Goal: Task Accomplishment & Management: Use online tool/utility

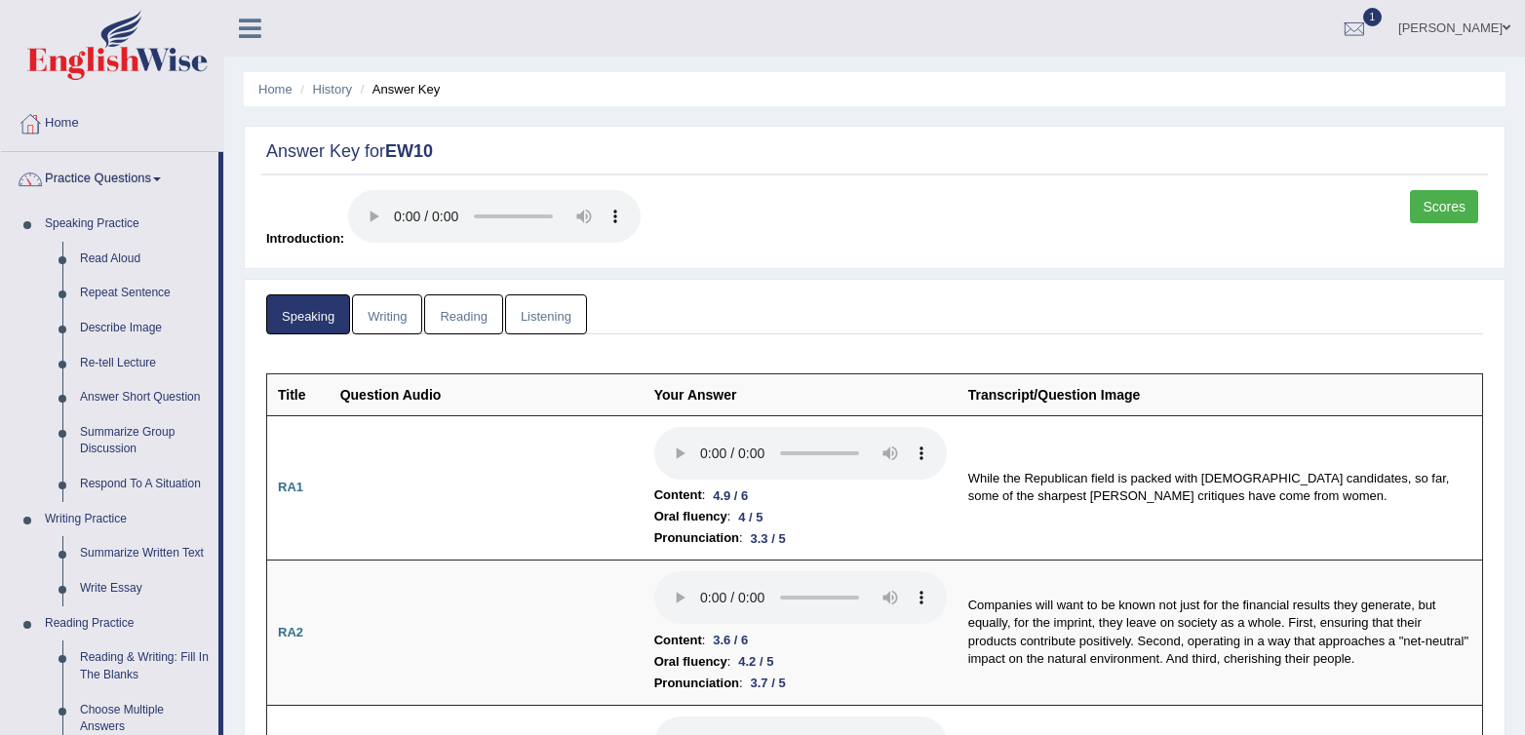
click at [537, 305] on link "Listening" at bounding box center [546, 315] width 82 height 40
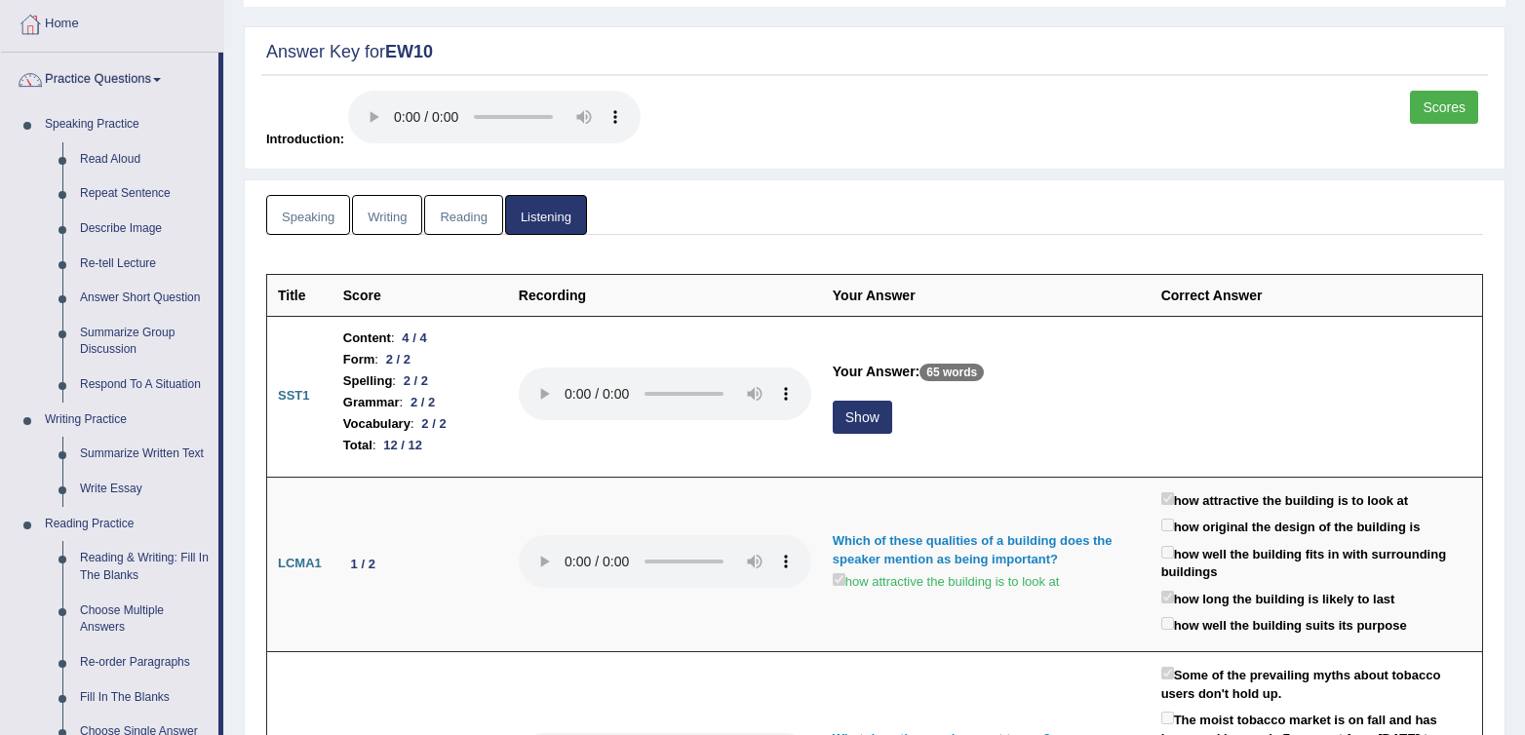
scroll to position [101, 0]
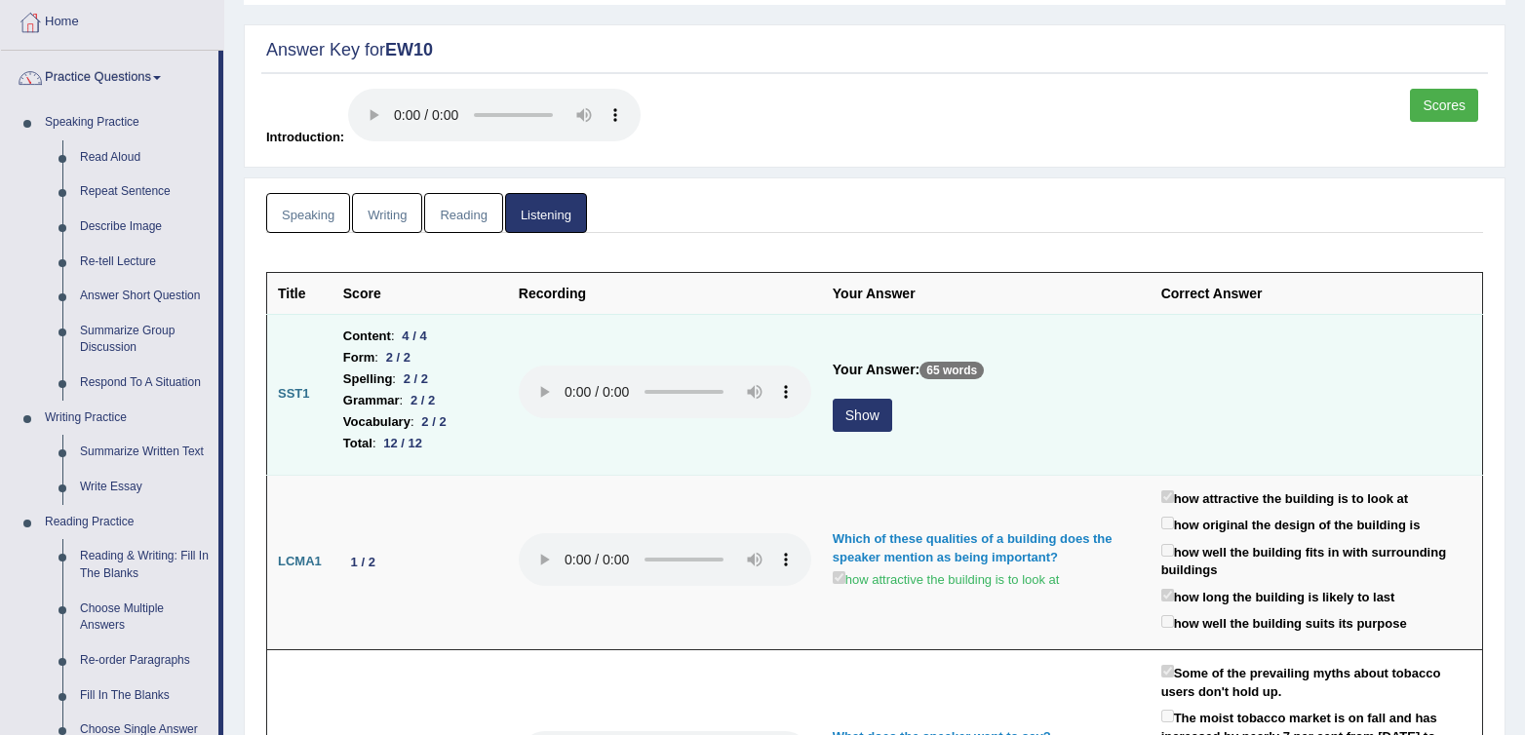
click at [869, 416] on button "Show" at bounding box center [862, 415] width 59 height 33
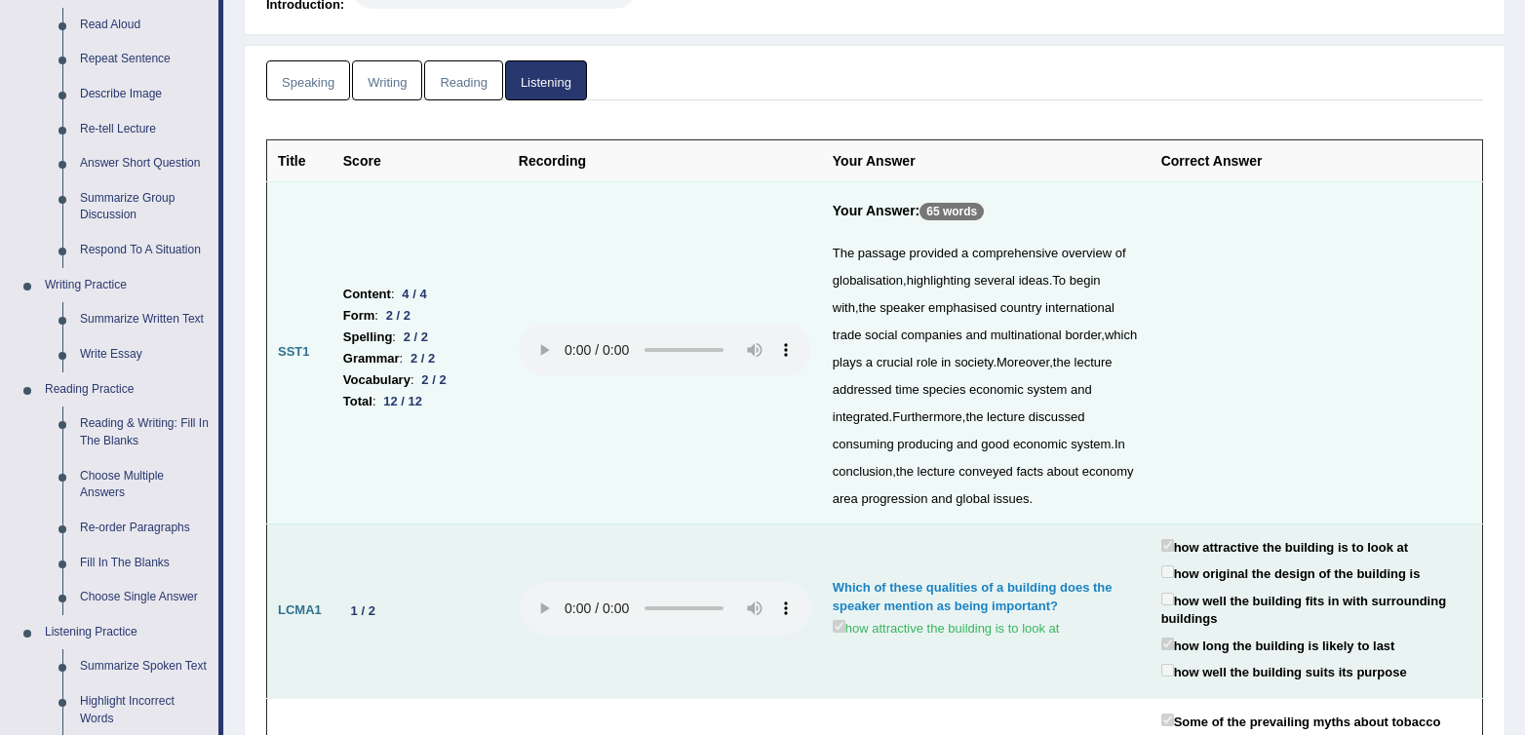
scroll to position [287, 0]
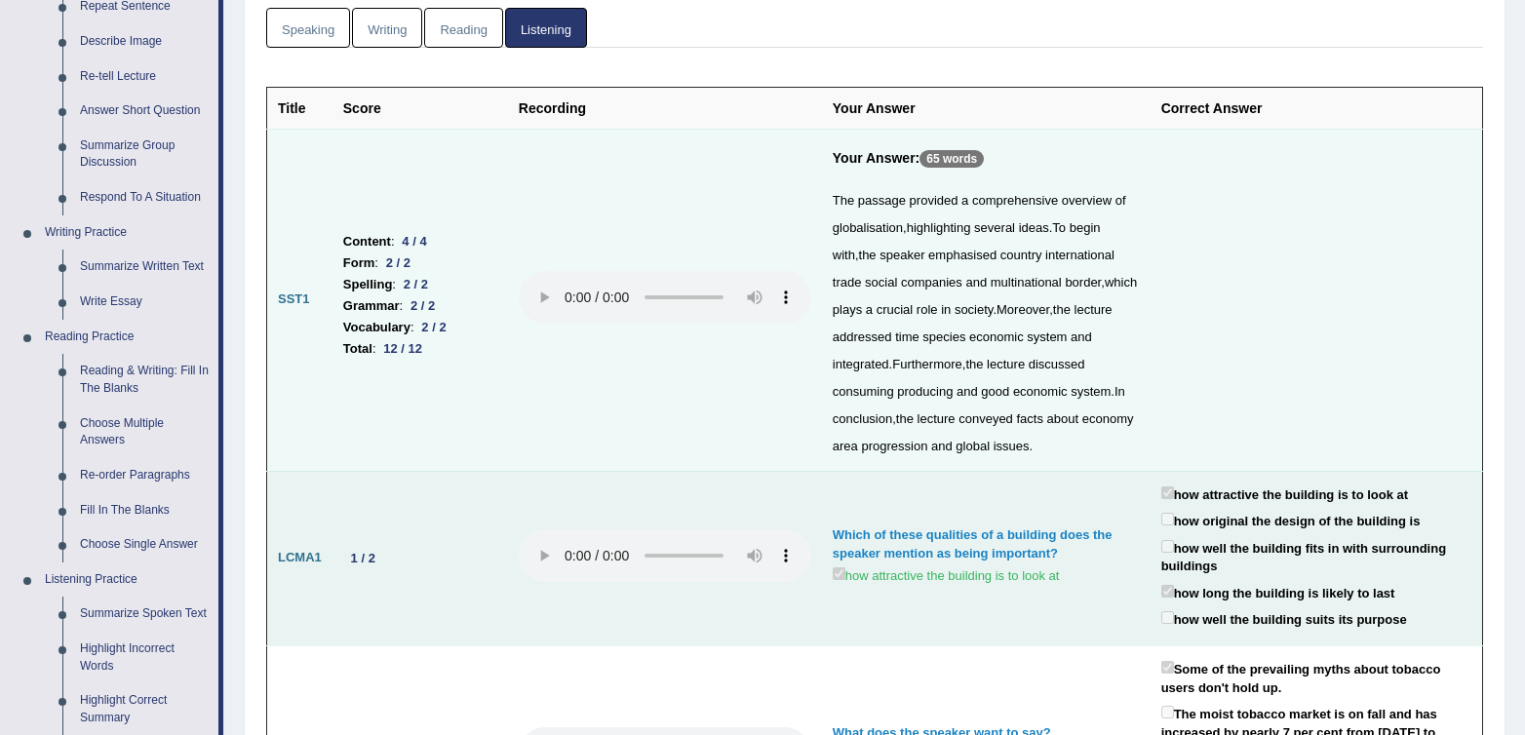
click at [689, 635] on td at bounding box center [665, 558] width 314 height 175
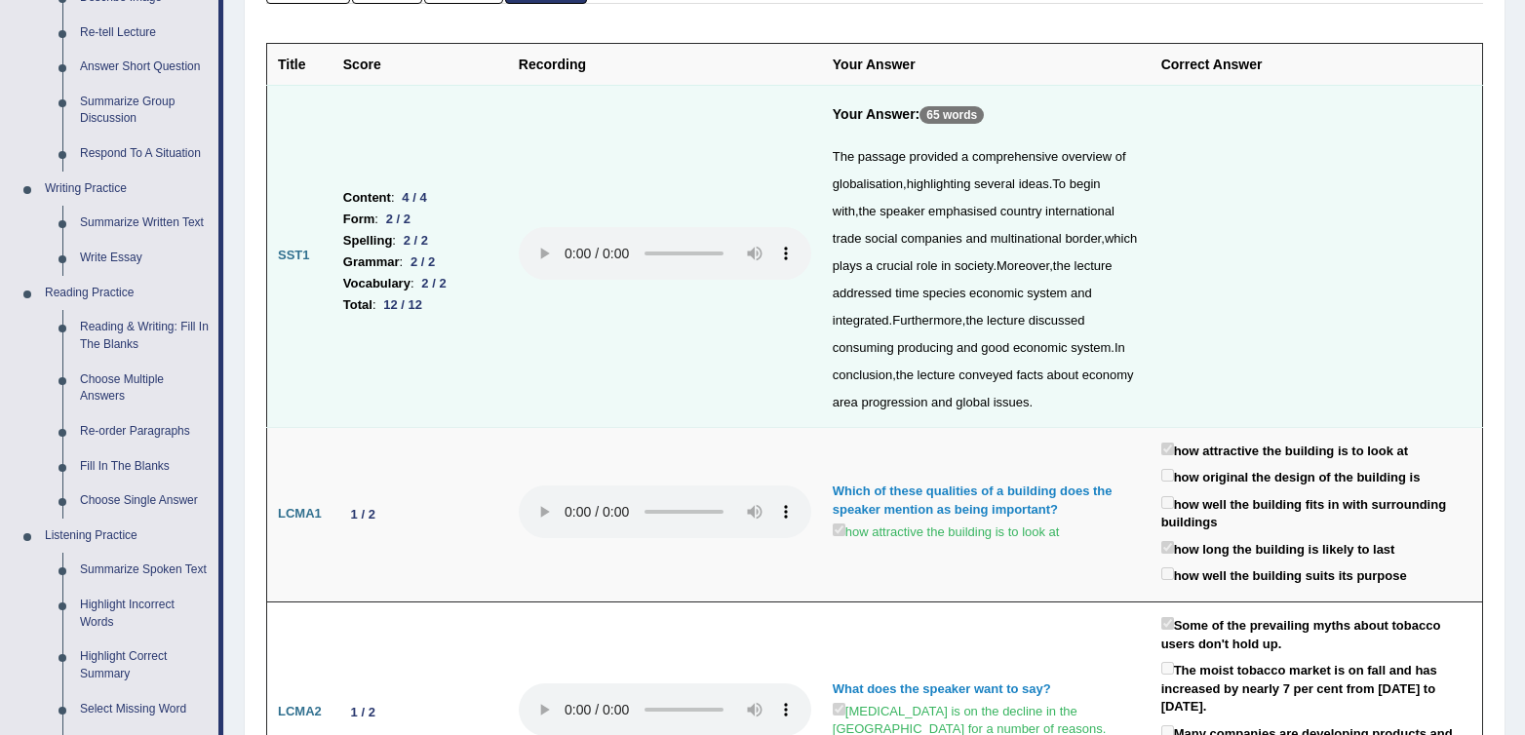
scroll to position [0, 0]
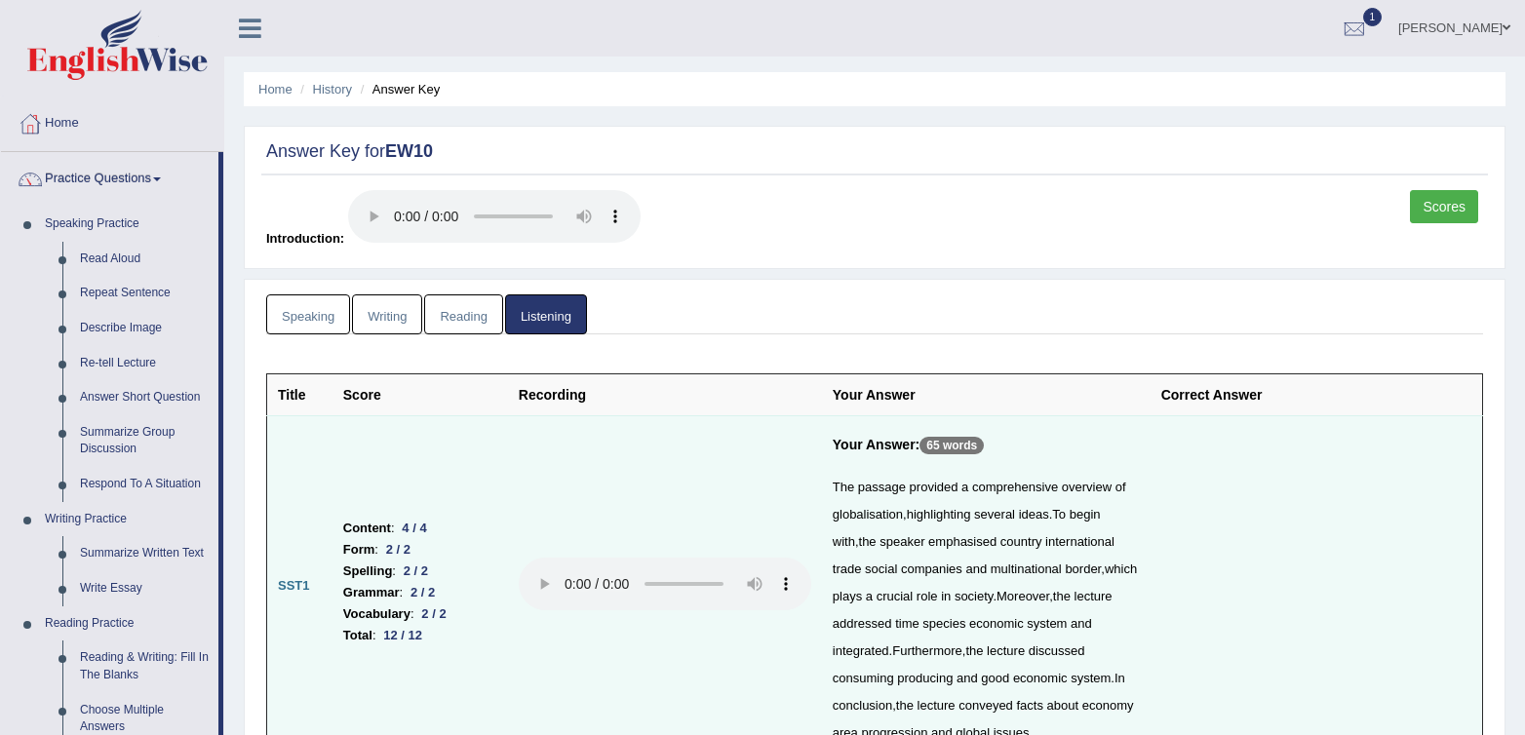
click at [1450, 207] on link "Scores" at bounding box center [1444, 206] width 68 height 33
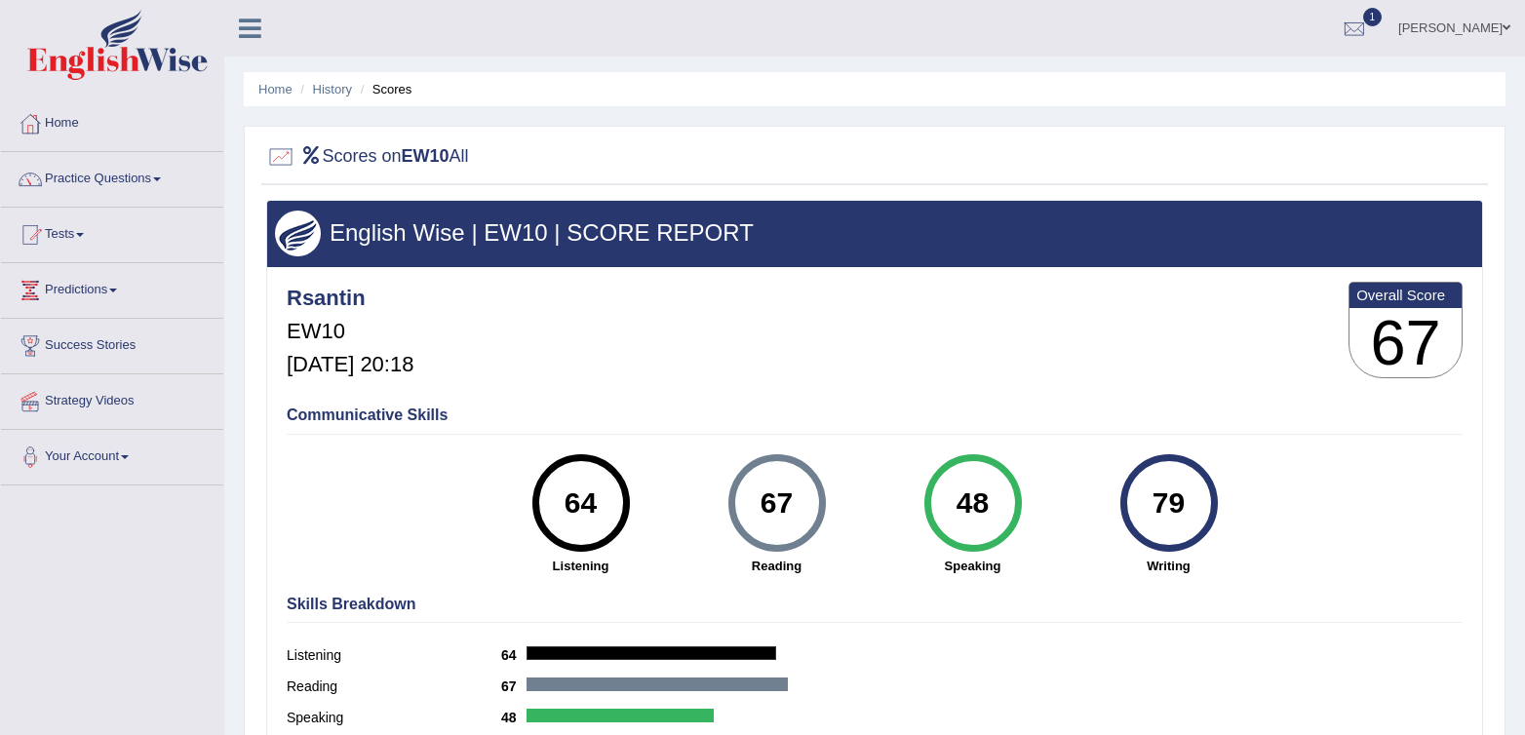
click at [1031, 221] on h3 "English Wise | EW10 | SCORE REPORT" at bounding box center [874, 232] width 1199 height 25
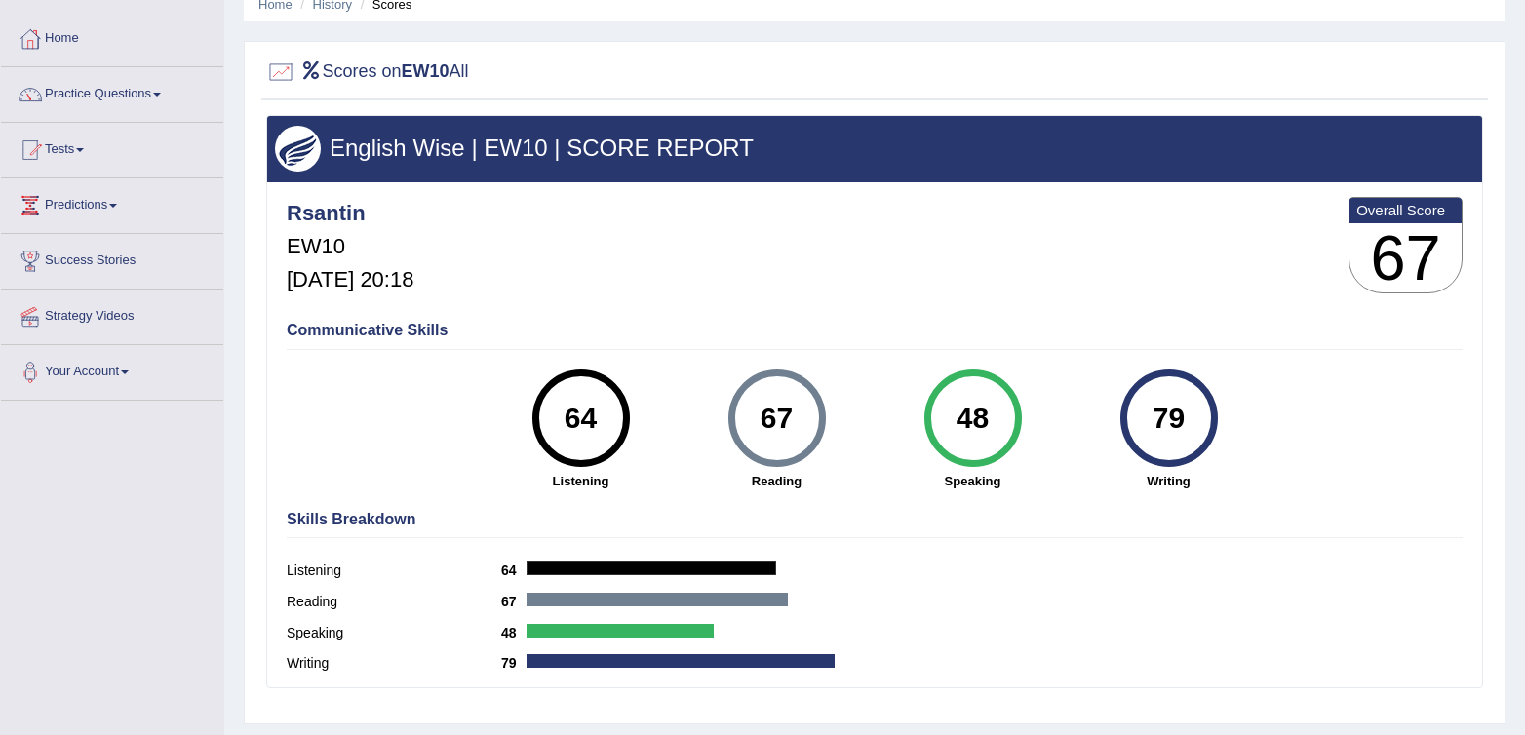
scroll to position [98, 0]
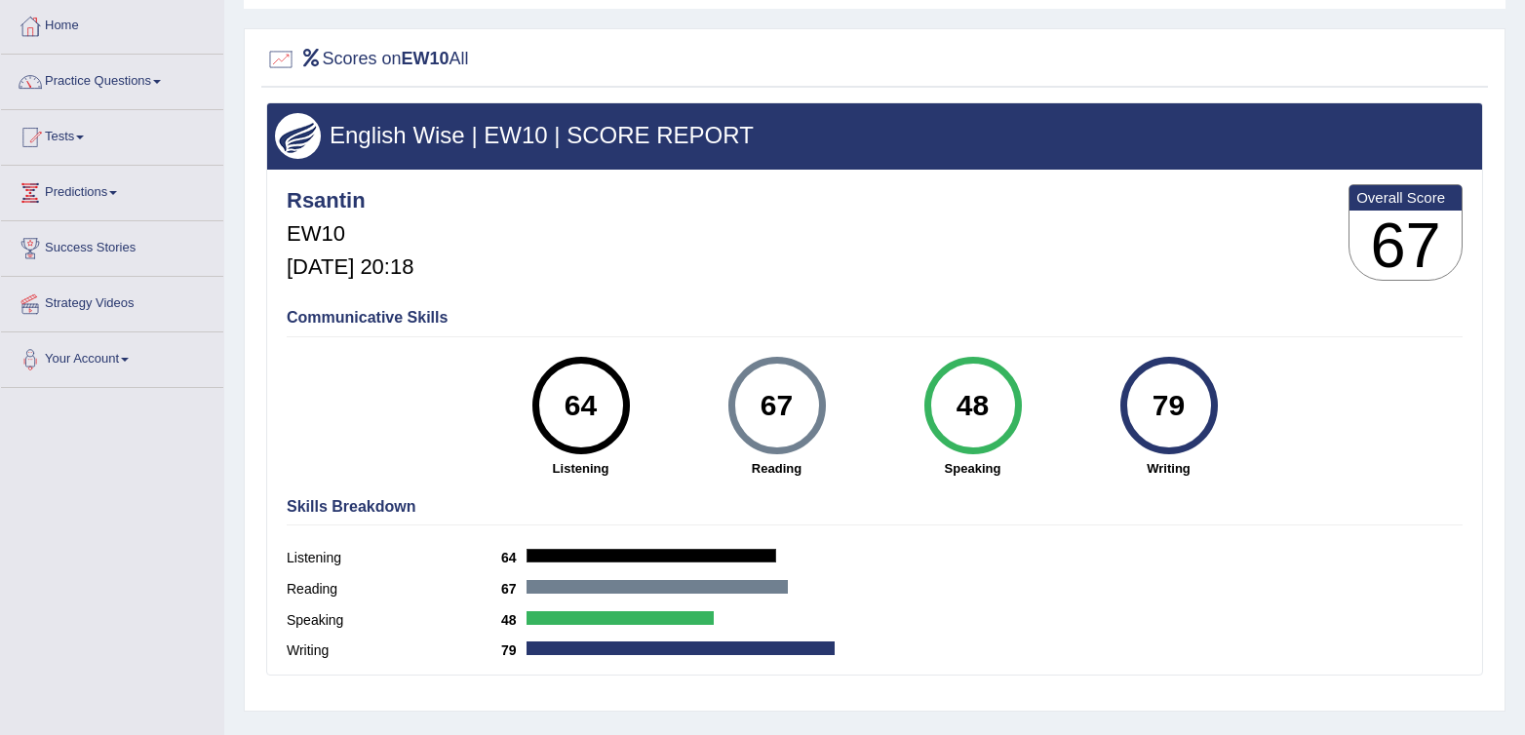
click at [1012, 240] on div "Rsantin EW10 [DATE] 20:18 Overall Score 67" at bounding box center [875, 237] width 1186 height 116
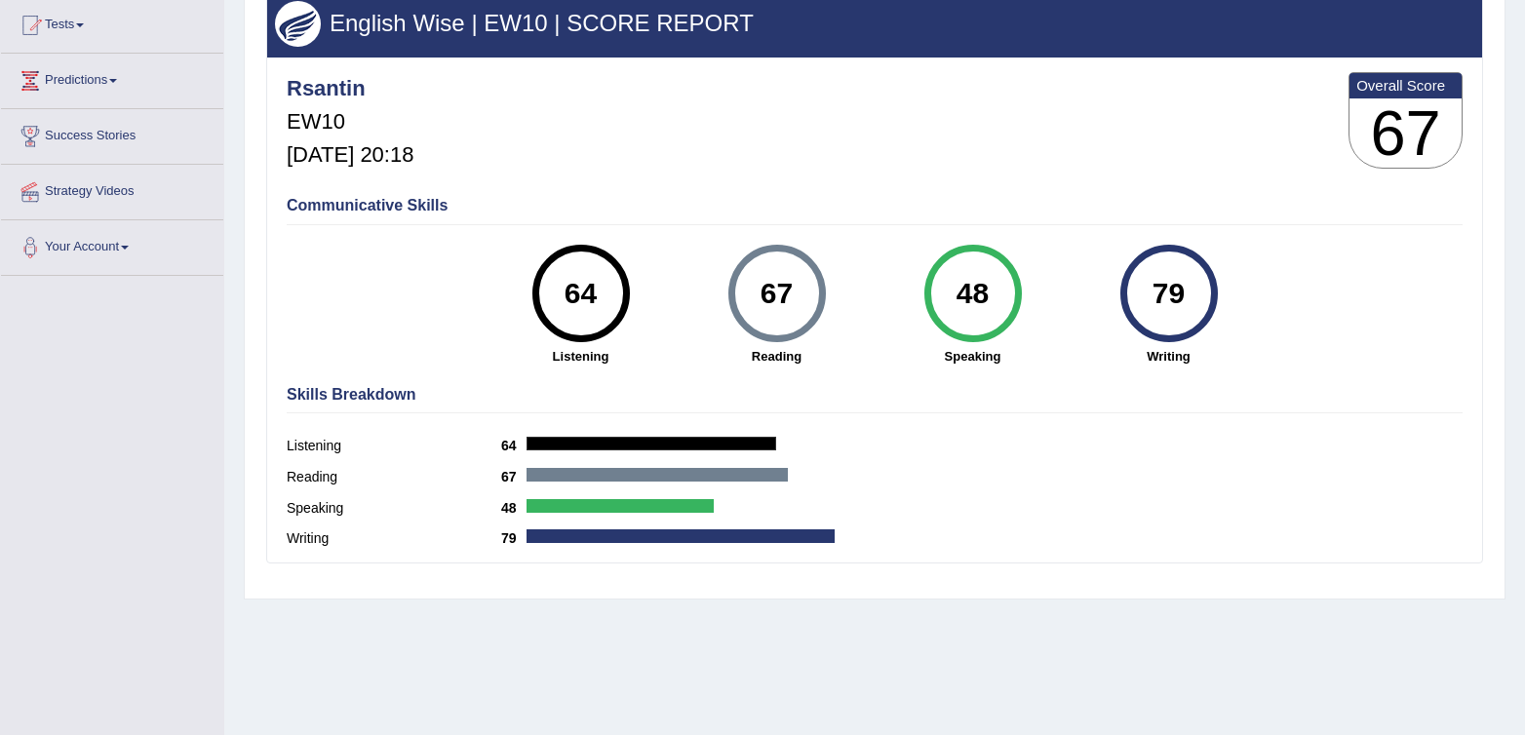
scroll to position [0, 0]
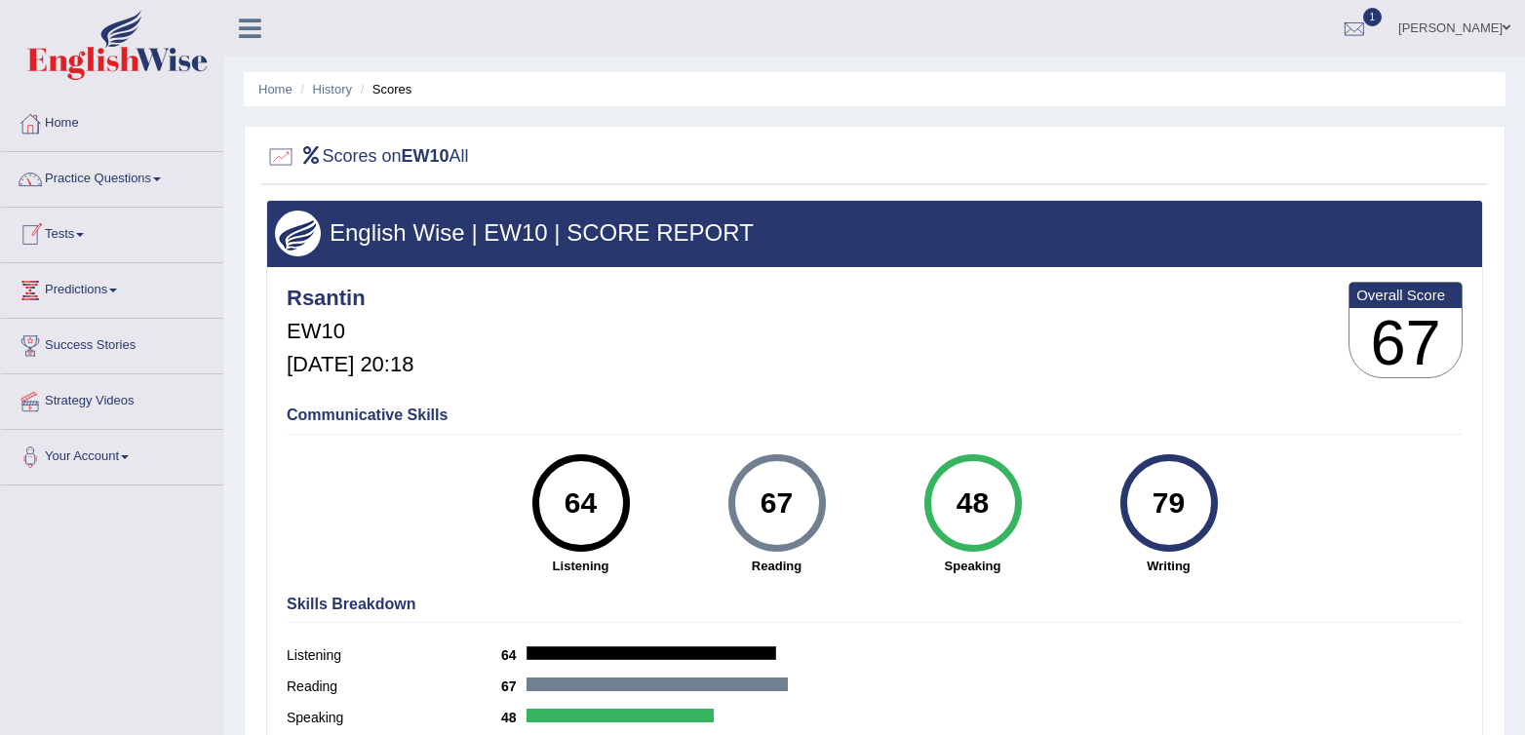
click at [62, 231] on link "Tests" at bounding box center [112, 232] width 222 height 49
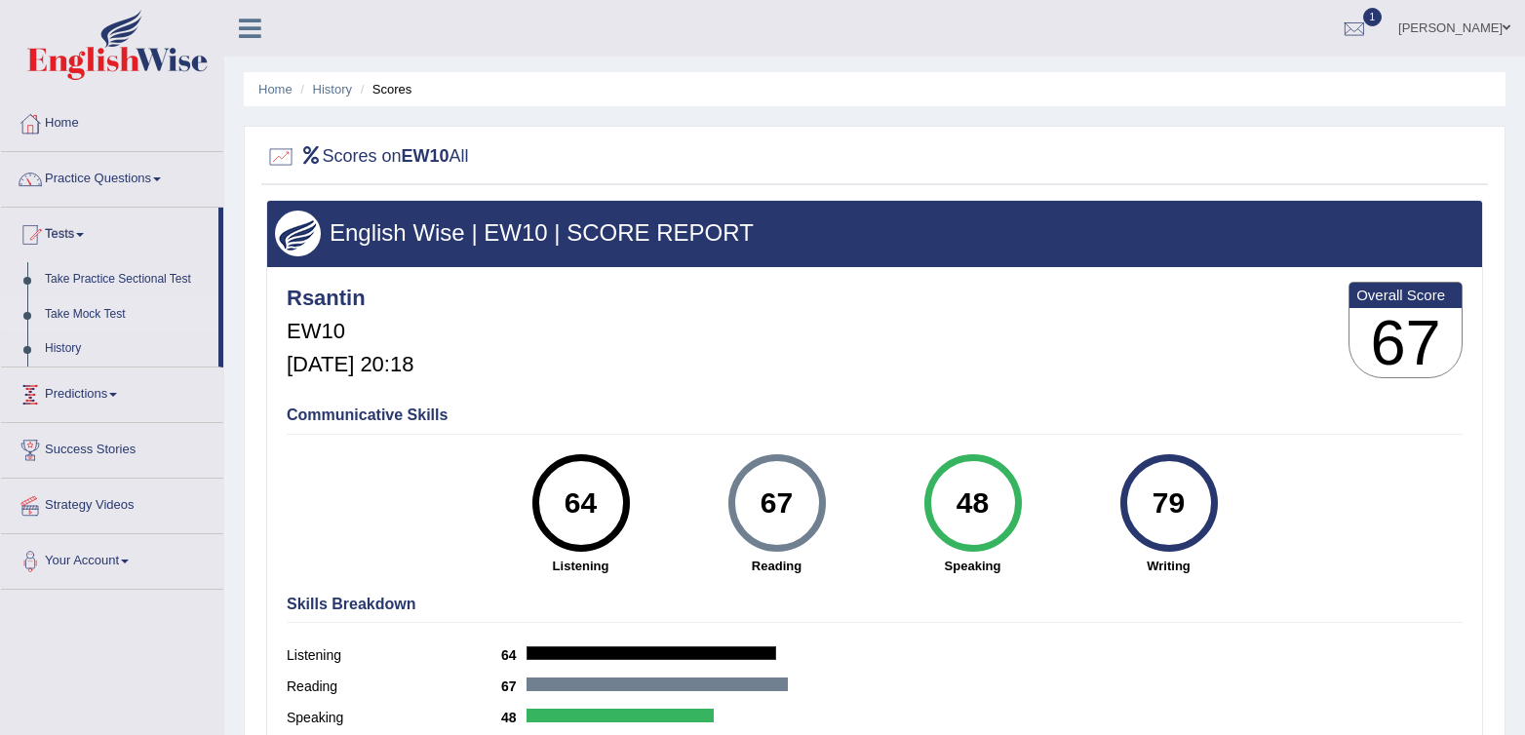
click at [63, 318] on link "Take Mock Test" at bounding box center [127, 314] width 182 height 35
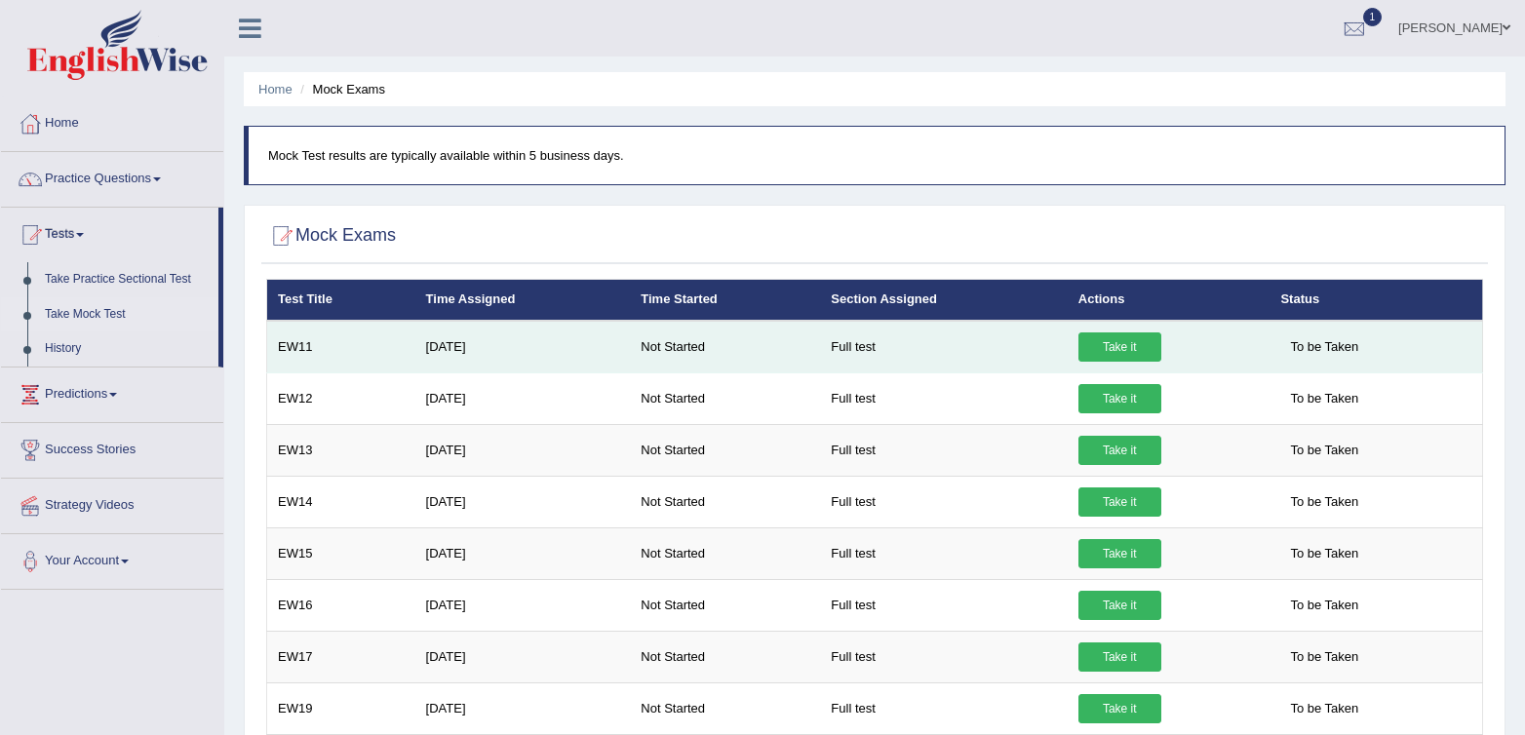
click at [1108, 348] on link "Take it" at bounding box center [1120, 347] width 83 height 29
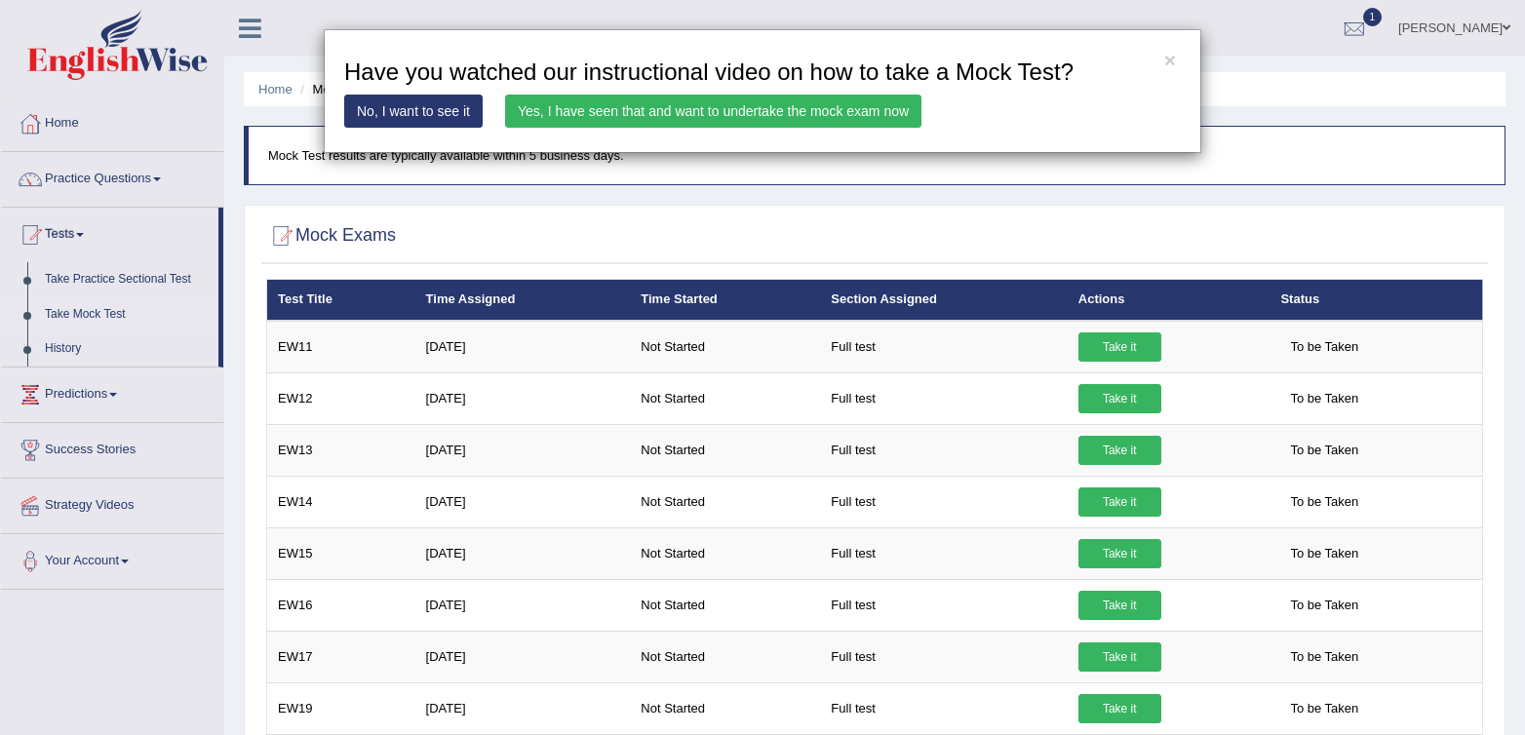
click at [623, 114] on link "Yes, I have seen that and want to undertake the mock exam now" at bounding box center [713, 111] width 416 height 33
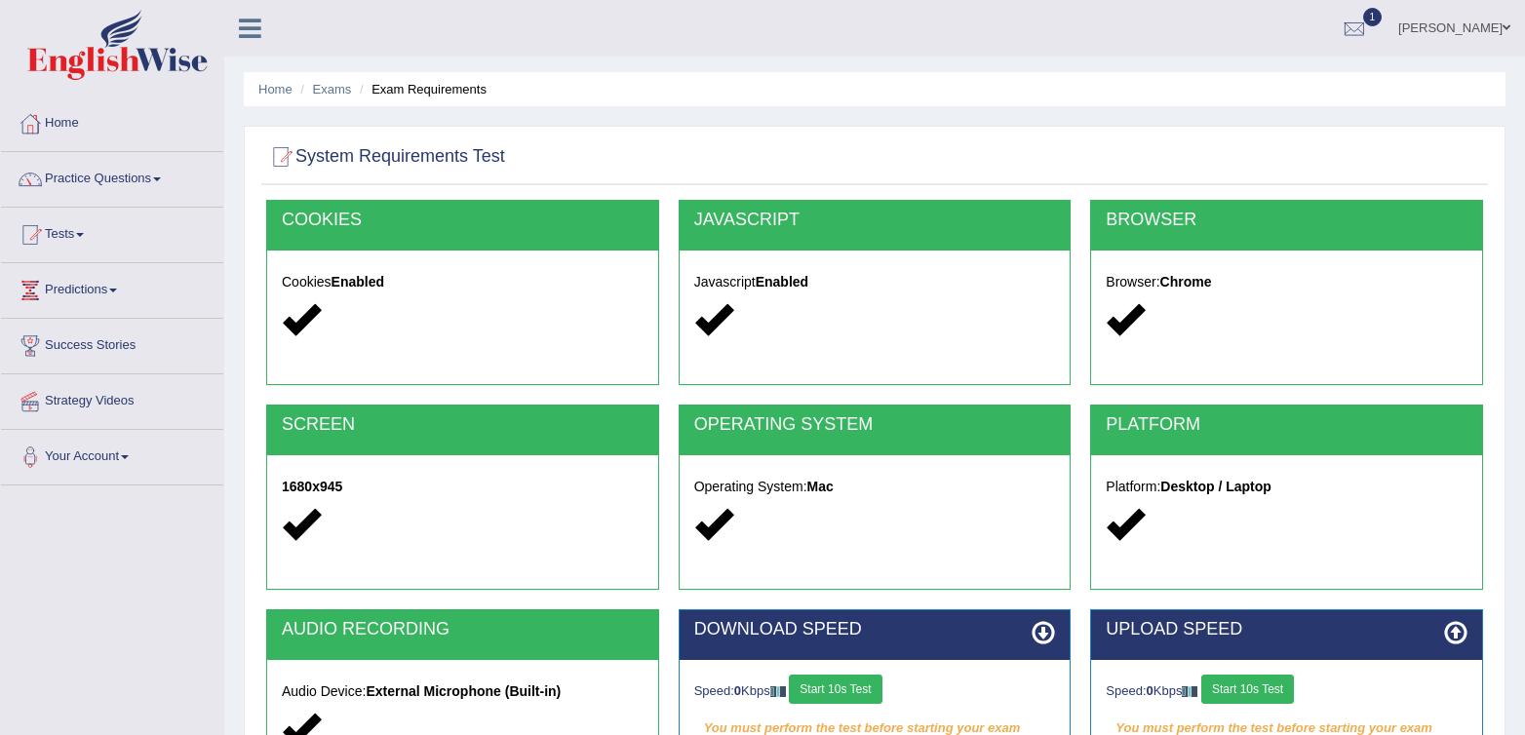
scroll to position [289, 0]
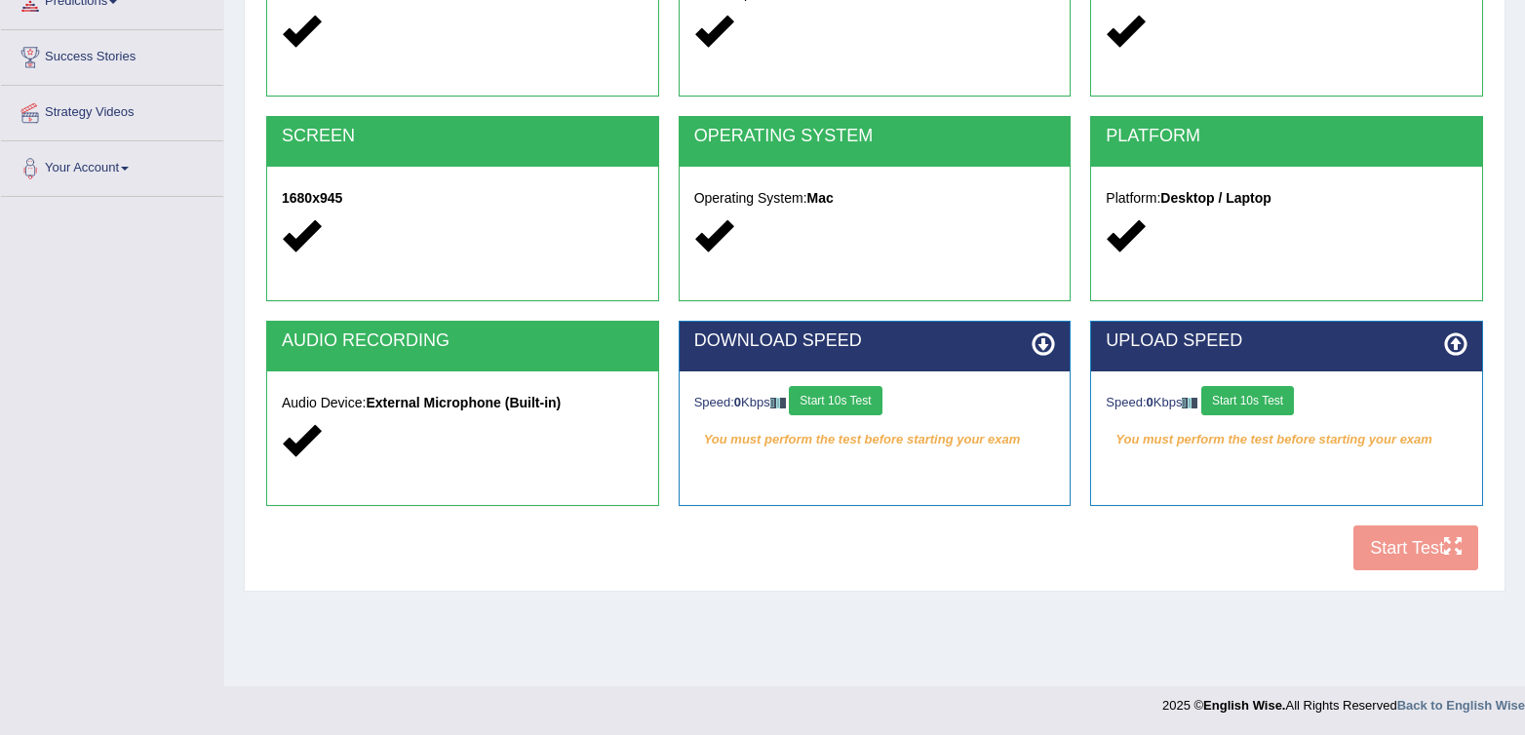
click at [859, 405] on button "Start 10s Test" at bounding box center [835, 400] width 93 height 29
click at [1250, 403] on button "Start 10s Test" at bounding box center [1247, 400] width 93 height 29
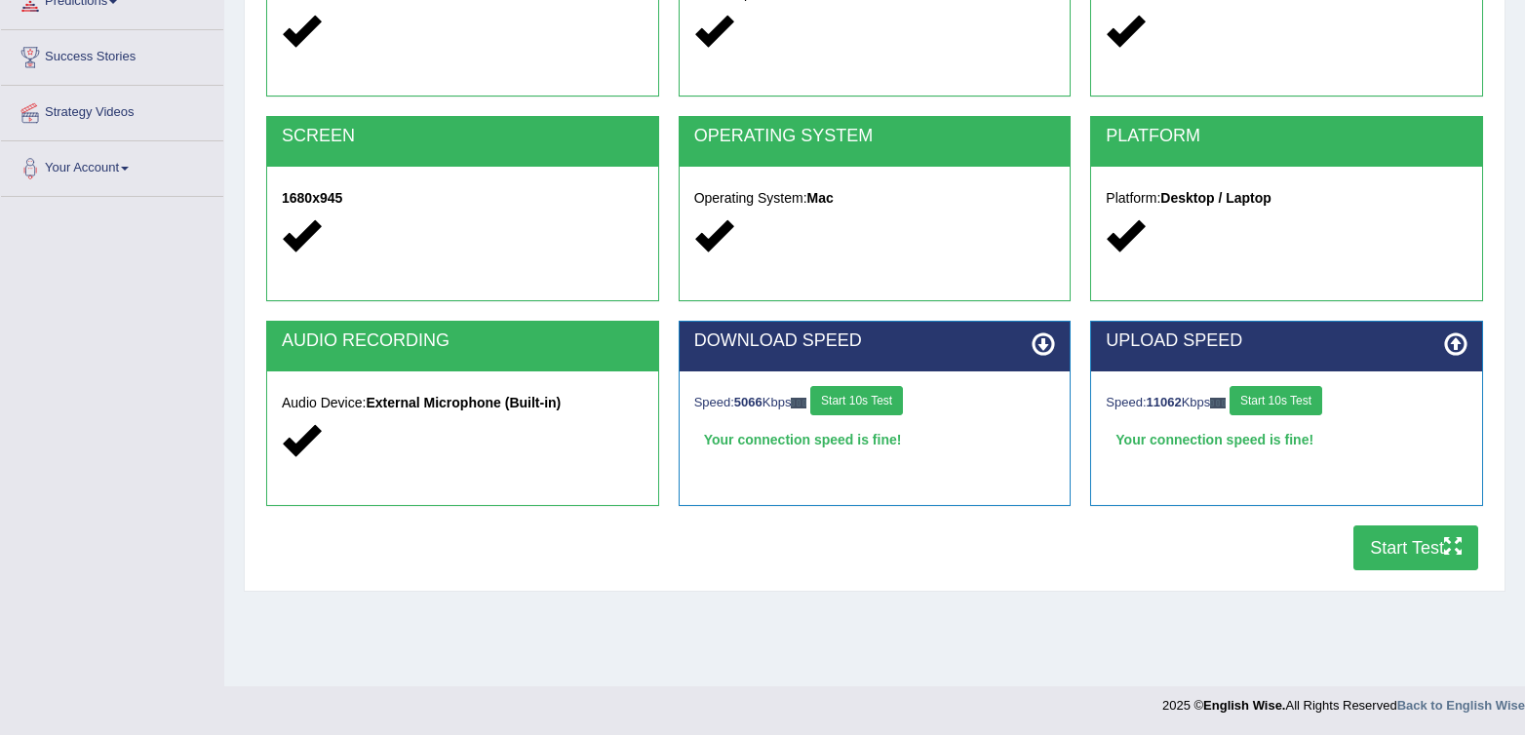
click at [1450, 547] on icon "button" at bounding box center [1453, 546] width 18 height 18
